Goal: Information Seeking & Learning: Check status

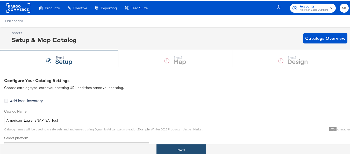
click at [180, 144] on div "Next" at bounding box center [180, 150] width 361 height 12
click at [186, 150] on button "Next" at bounding box center [180, 150] width 49 height 12
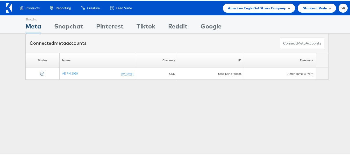
click at [263, 8] on span "American Eagle Outfitters Company" at bounding box center [257, 7] width 58 height 5
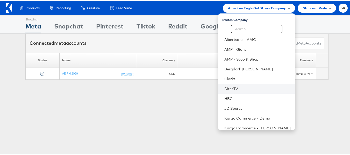
click at [236, 91] on li "DirecTV" at bounding box center [256, 88] width 77 height 10
click at [224, 86] on link "DirecTV" at bounding box center [257, 87] width 67 height 5
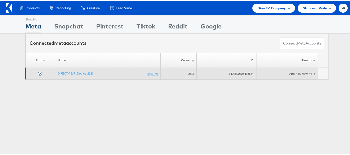
click at [88, 75] on td "DIRECTV SAT+Device 2023 (rename)" at bounding box center [108, 73] width 106 height 12
click at [88, 73] on link "DIRECTV SAT+Device 2023" at bounding box center [75, 73] width 36 height 4
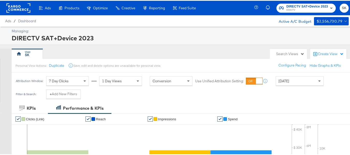
scroll to position [52, 0]
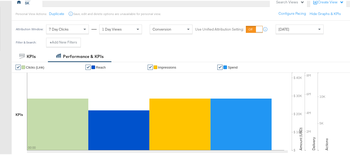
click at [294, 28] on div "[DATE]" at bounding box center [299, 28] width 47 height 9
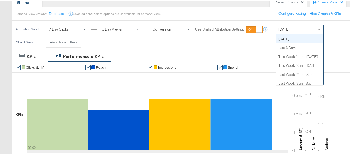
scroll to position [0, 0]
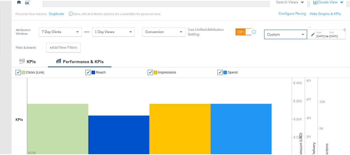
drag, startPoint x: 294, startPoint y: 37, endPoint x: 311, endPoint y: 28, distance: 18.8
click at [312, 28] on div "↑ Start: [DATE] to End: [DATE]" at bounding box center [327, 31] width 40 height 15
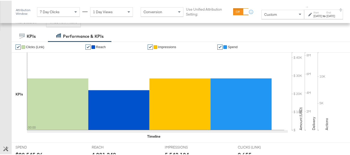
click at [315, 16] on div "[DATE]" at bounding box center [317, 15] width 9 height 4
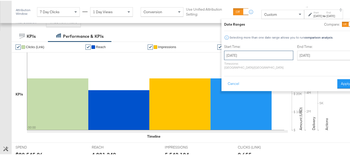
click at [242, 57] on input "[DATE]" at bounding box center [258, 54] width 69 height 9
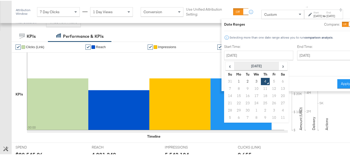
click at [238, 67] on th "[DATE]" at bounding box center [256, 65] width 44 height 9
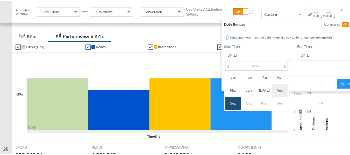
click at [273, 91] on td "Aug" at bounding box center [280, 89] width 16 height 13
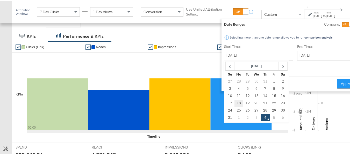
click at [234, 103] on td "18" at bounding box center [238, 102] width 9 height 7
type input "[DATE]"
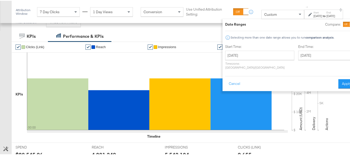
click at [298, 60] on div "End Time: [DATE] ‹ [DATE] › Su Mo Tu We Th Fr Sa 31 1 2 3 4 5 6 7 8 9 10 11 12 …" at bounding box center [326, 57] width 56 height 27
click at [298, 55] on input "[DATE]" at bounding box center [325, 54] width 54 height 9
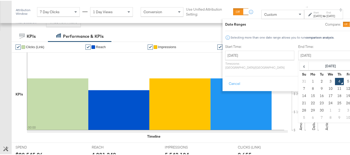
click at [326, 82] on td "3" at bounding box center [330, 80] width 9 height 7
type input "[DATE]"
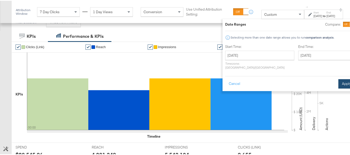
click at [341, 82] on button "Apply" at bounding box center [346, 82] width 16 height 9
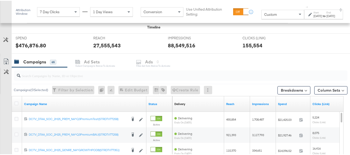
scroll to position [181, 0]
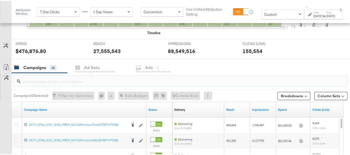
click at [31, 80] on input "search" at bounding box center [168, 79] width 297 height 10
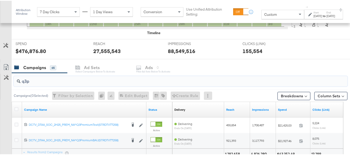
type input "q3p"
click at [13, 110] on div at bounding box center [17, 108] width 10 height 9
click at [14, 110] on div at bounding box center [17, 108] width 10 height 9
click at [16, 109] on icon at bounding box center [17, 108] width 4 height 4
click at [0, 0] on input "checkbox" at bounding box center [0, 0] width 0 height 0
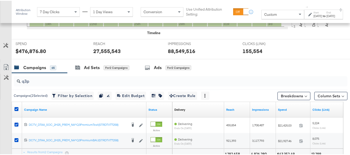
scroll to position [207, 0]
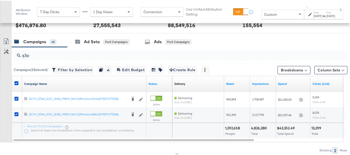
click at [47, 82] on link "Campaign Name" at bounding box center [84, 83] width 120 height 4
click at [48, 84] on link "Campaign Name ↓" at bounding box center [84, 83] width 120 height 4
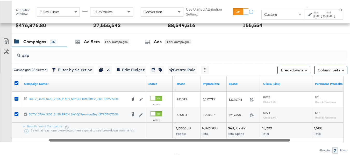
drag, startPoint x: 142, startPoint y: 139, endPoint x: 177, endPoint y: 131, distance: 35.2
click at [177, 131] on div "Campaign Name ↑ Status Delivery Sorting Unavailable Reach Impressions Spend Cli…" at bounding box center [178, 108] width 332 height 67
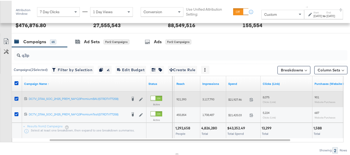
click at [234, 100] on span "$21,927.46" at bounding box center [237, 99] width 19 height 4
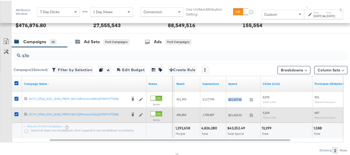
copy div "$21,927.46"
click at [236, 117] on div "$21,425.03 21425.03" at bounding box center [243, 114] width 34 height 8
copy span "21,425.03"
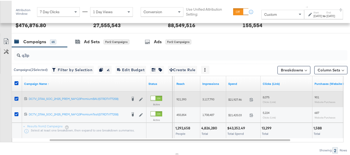
click at [183, 99] on span "921,393" at bounding box center [181, 99] width 10 height 4
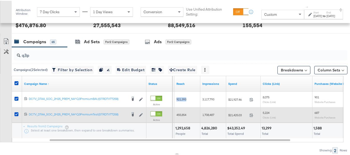
copy span "921,393"
click at [185, 111] on div "455,854" at bounding box center [187, 114] width 26 height 8
click at [184, 111] on div "455,854" at bounding box center [187, 114] width 26 height 8
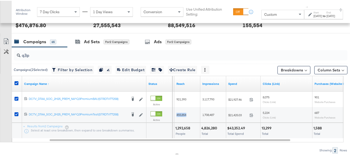
copy span "455,854"
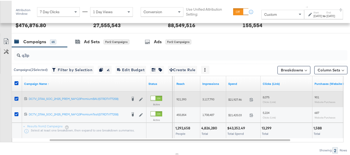
click at [208, 98] on span "3,117,793" at bounding box center [208, 99] width 12 height 4
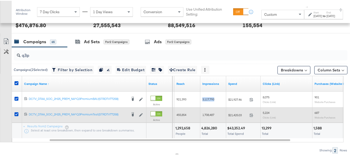
copy span "3,117,793"
click at [208, 115] on span "1,708,487" at bounding box center [208, 114] width 12 height 4
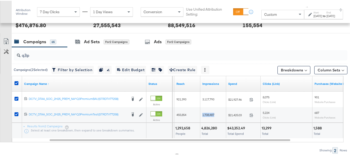
copy span "1,708,487"
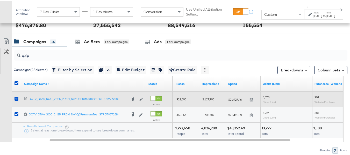
click at [265, 98] on span "8,075" at bounding box center [266, 97] width 7 height 4
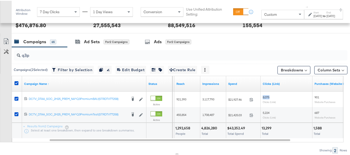
copy span "8,075"
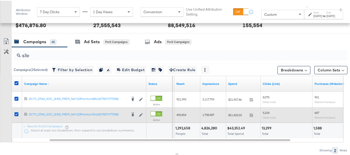
click at [266, 113] on span "5,224" at bounding box center [266, 112] width 7 height 4
copy span "5,224"
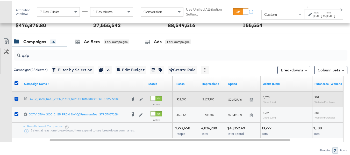
click at [317, 96] on span "901" at bounding box center [316, 97] width 5 height 4
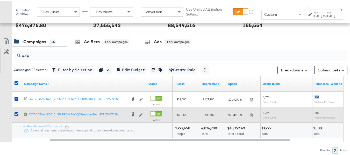
copy span "901"
click at [317, 114] on span "687" at bounding box center [316, 112] width 5 height 4
copy span "687"
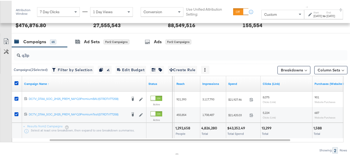
click at [301, 125] on div at bounding box center [292, 127] width 38 height 5
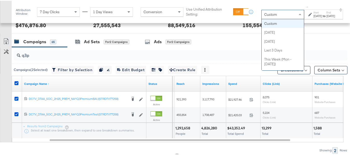
click at [270, 17] on div "Custom" at bounding box center [283, 13] width 42 height 9
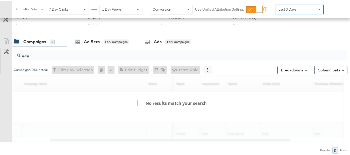
click at [294, 14] on div "Attribution Window: 7 Day Clicks 1 Day Views Conversion Use Unified Attribution…" at bounding box center [171, 8] width 318 height 17
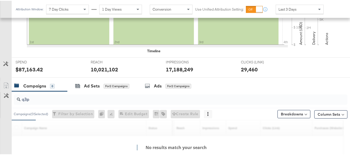
scroll to position [202, 0]
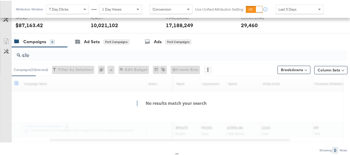
click at [311, 7] on div "Last 3 Days" at bounding box center [299, 8] width 47 height 9
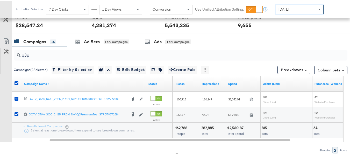
scroll to position [222, 0]
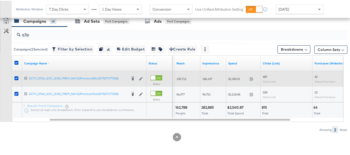
click at [240, 80] on span "$1,342.01" at bounding box center [237, 78] width 19 height 4
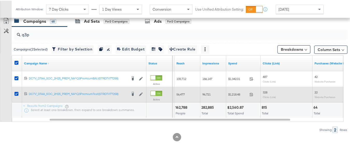
click at [236, 94] on span "$1,218.48" at bounding box center [237, 94] width 19 height 4
click at [235, 95] on span "$1,218.48" at bounding box center [237, 94] width 19 height 4
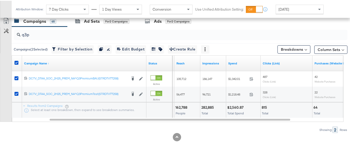
click at [250, 110] on div "$2,560.87 Total Spend" at bounding box center [243, 110] width 34 height 16
